Goal: Task Accomplishment & Management: Manage account settings

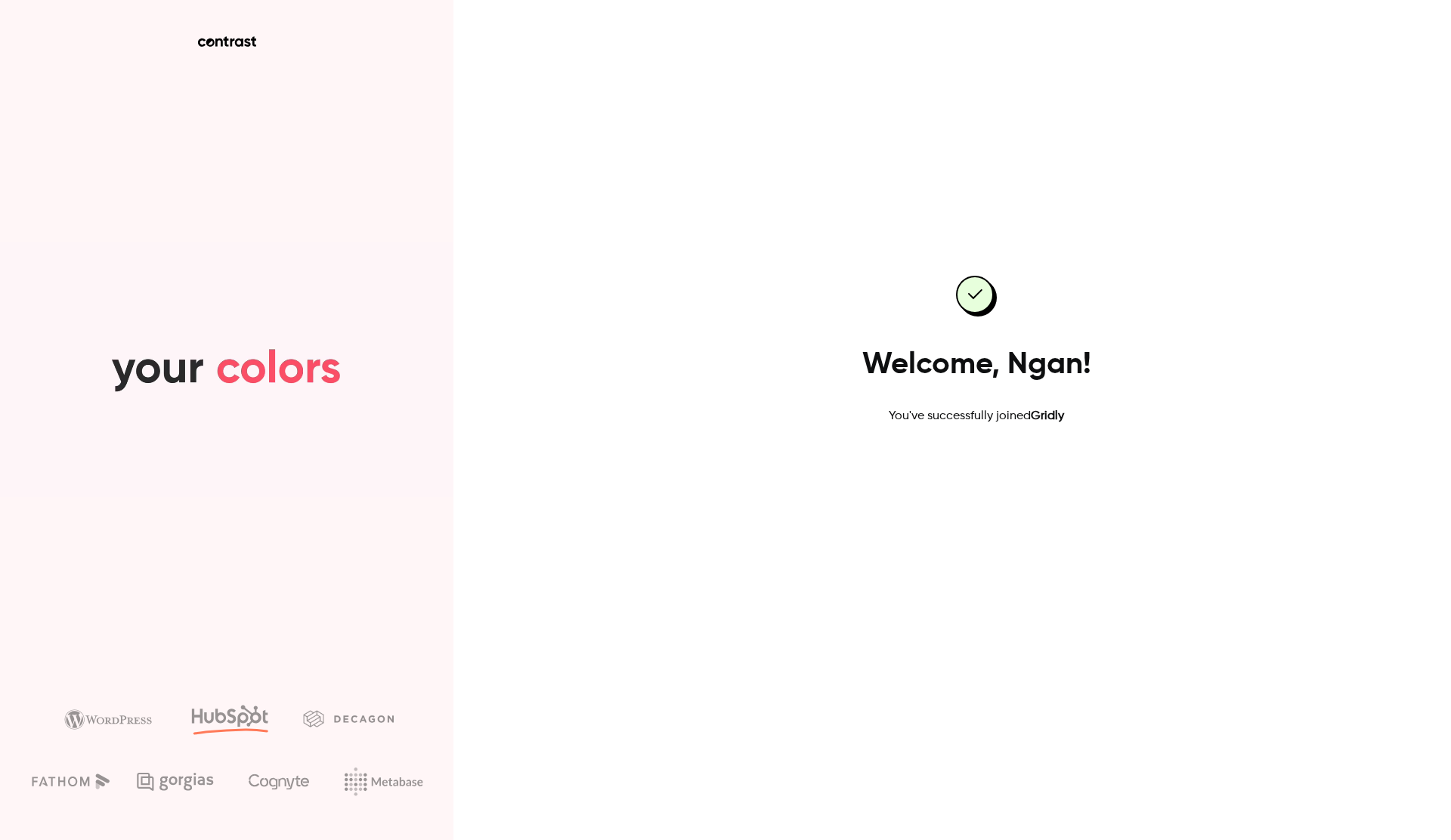
click at [1004, 482] on link "Go to dashboard" at bounding box center [977, 473] width 129 height 36
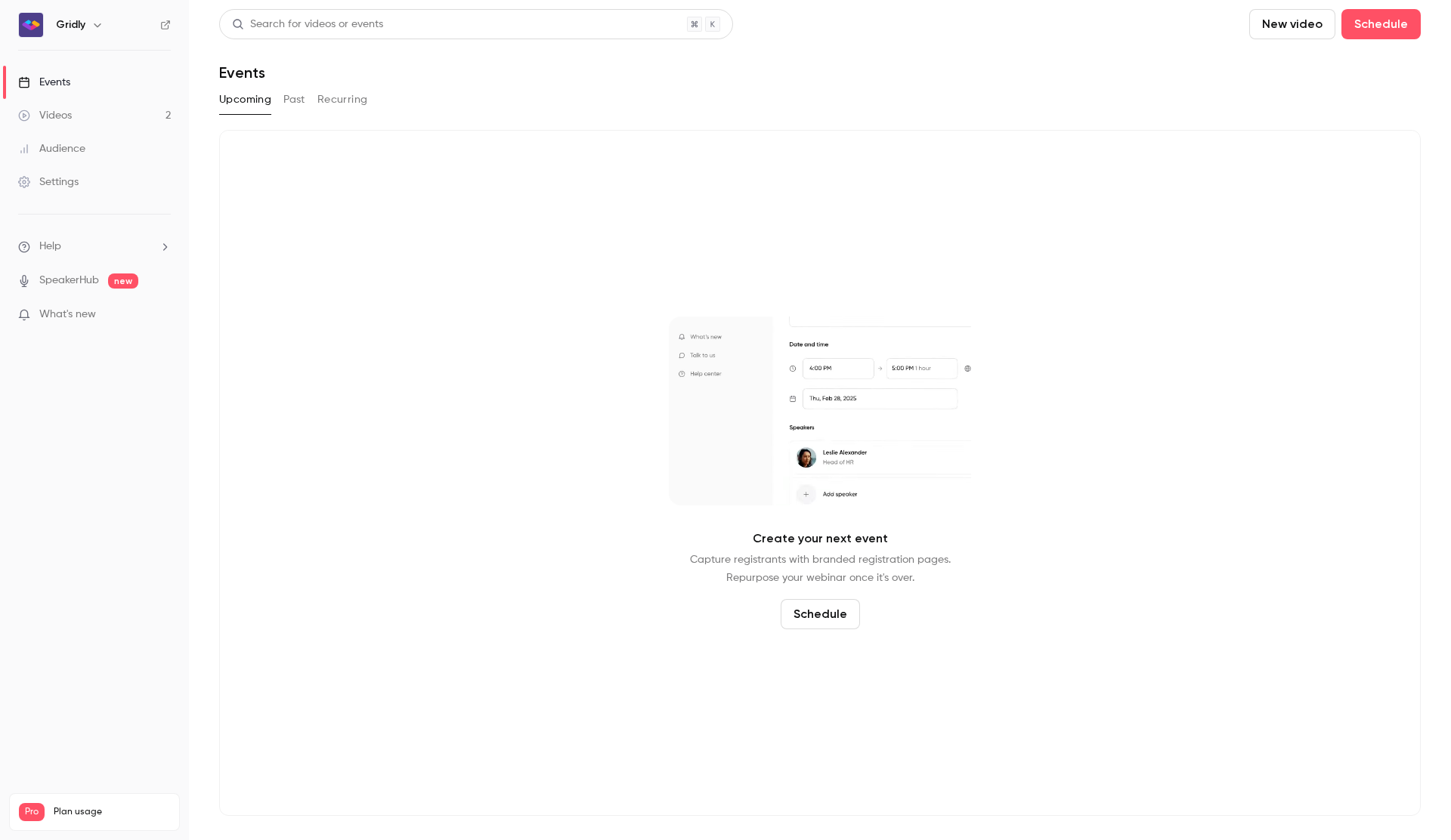
click at [84, 154] on div "Audience" at bounding box center [52, 149] width 68 height 15
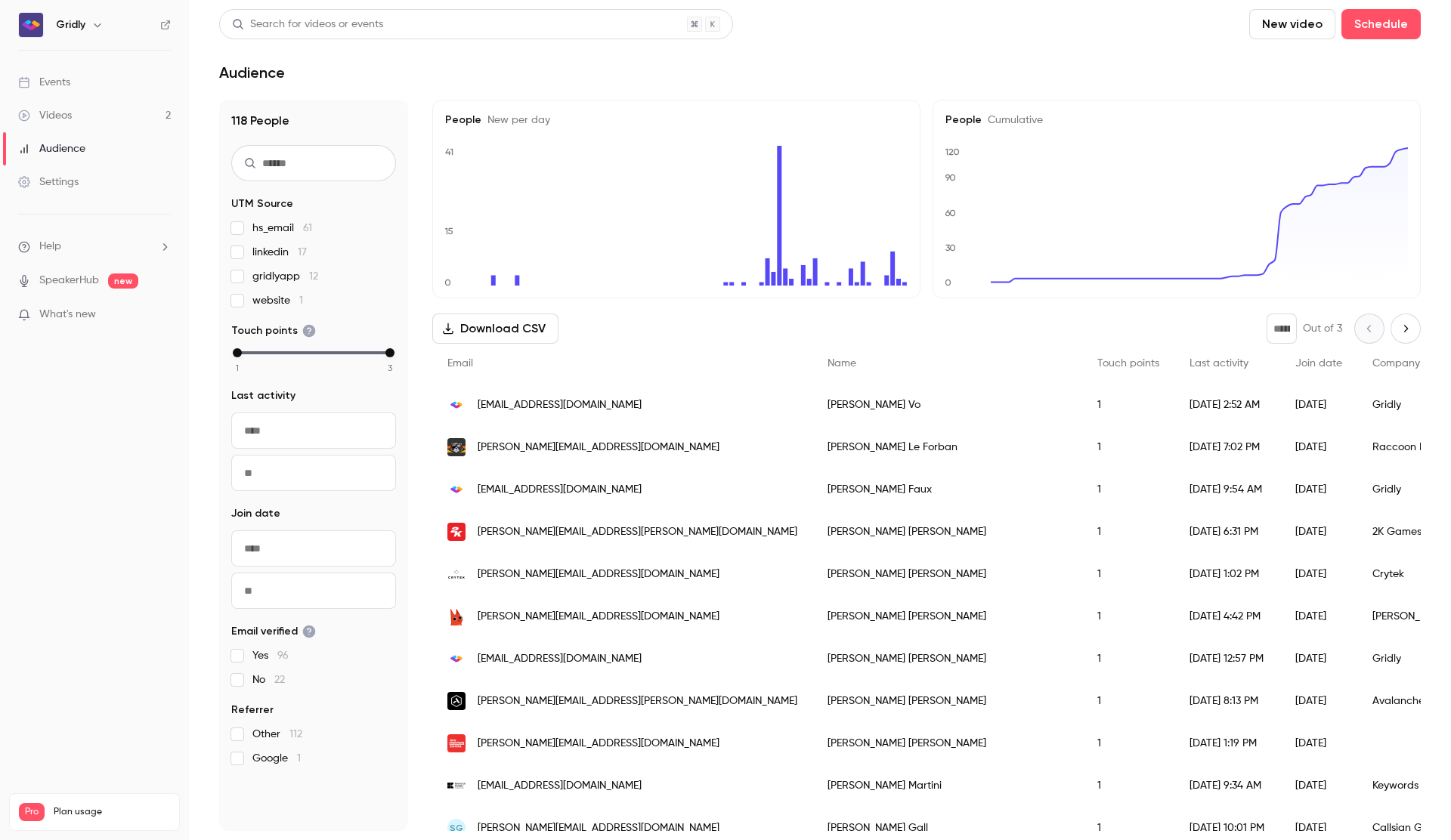
click at [63, 185] on div "Settings" at bounding box center [48, 182] width 60 height 15
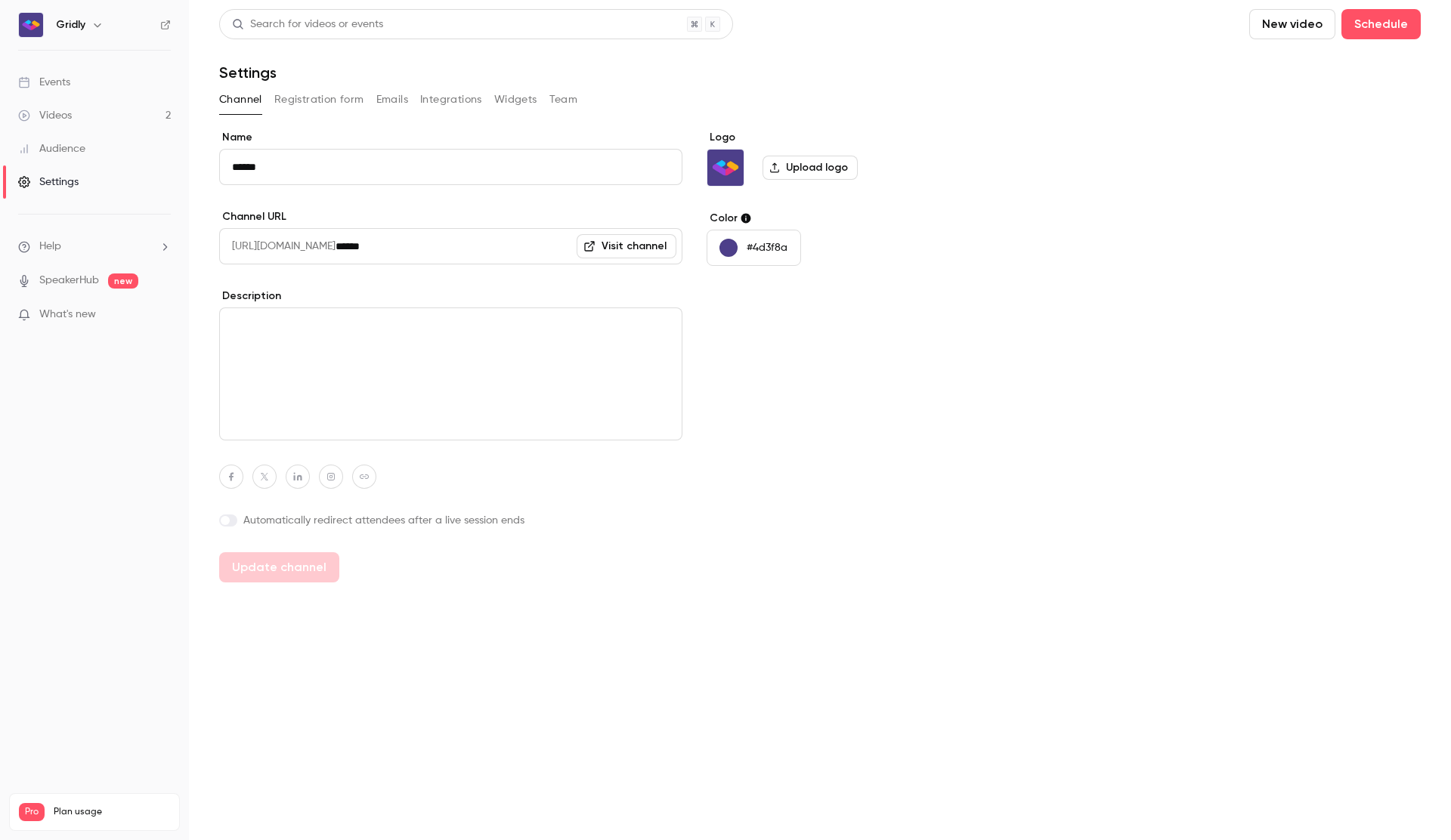
click at [561, 101] on button "Team" at bounding box center [564, 99] width 28 height 24
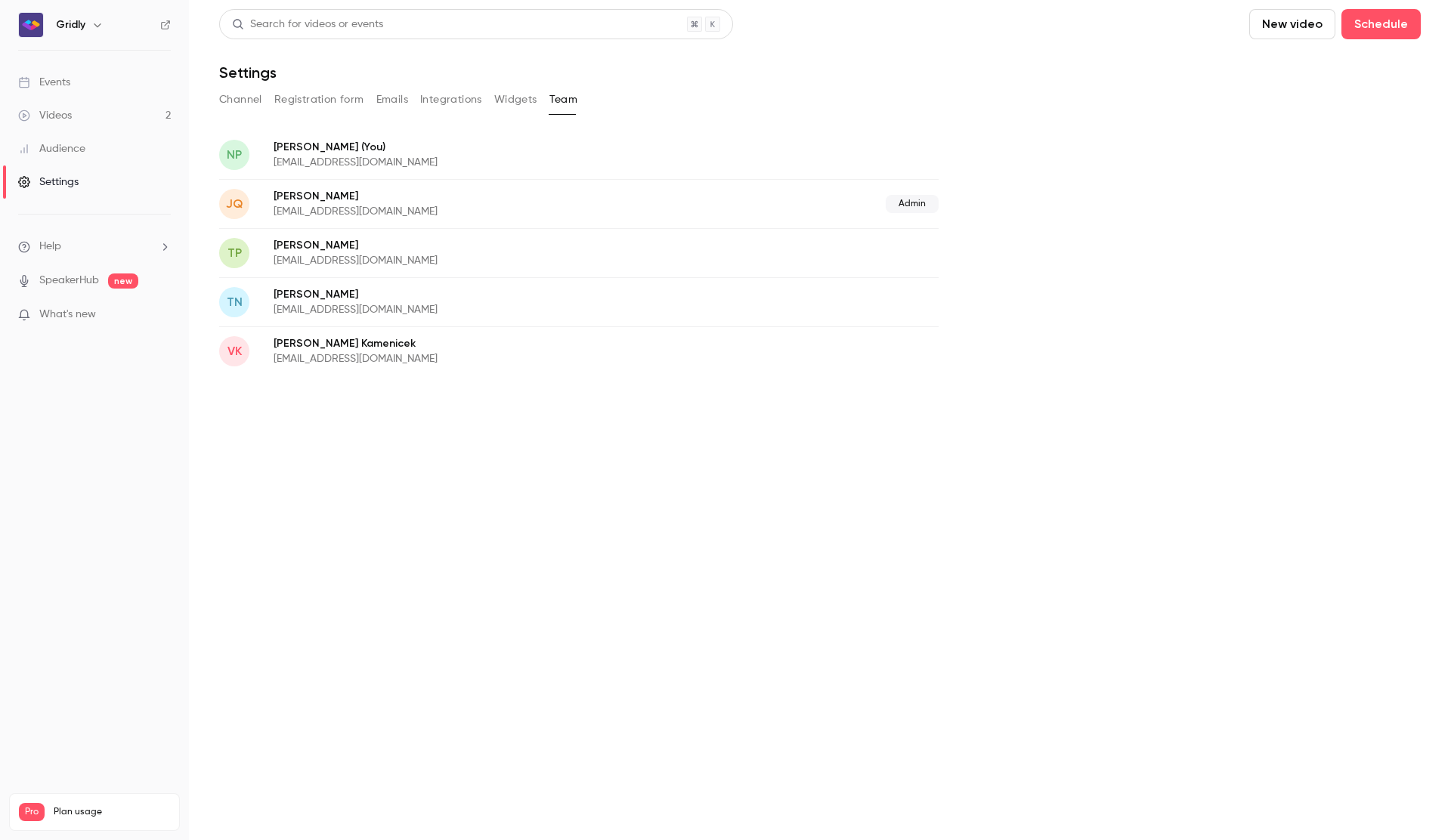
click at [89, 306] on ul "Help SpeakerHub new What's new" at bounding box center [94, 282] width 189 height 135
click at [89, 313] on span "What's new" at bounding box center [68, 314] width 57 height 16
